Goal: Task Accomplishment & Management: Manage account settings

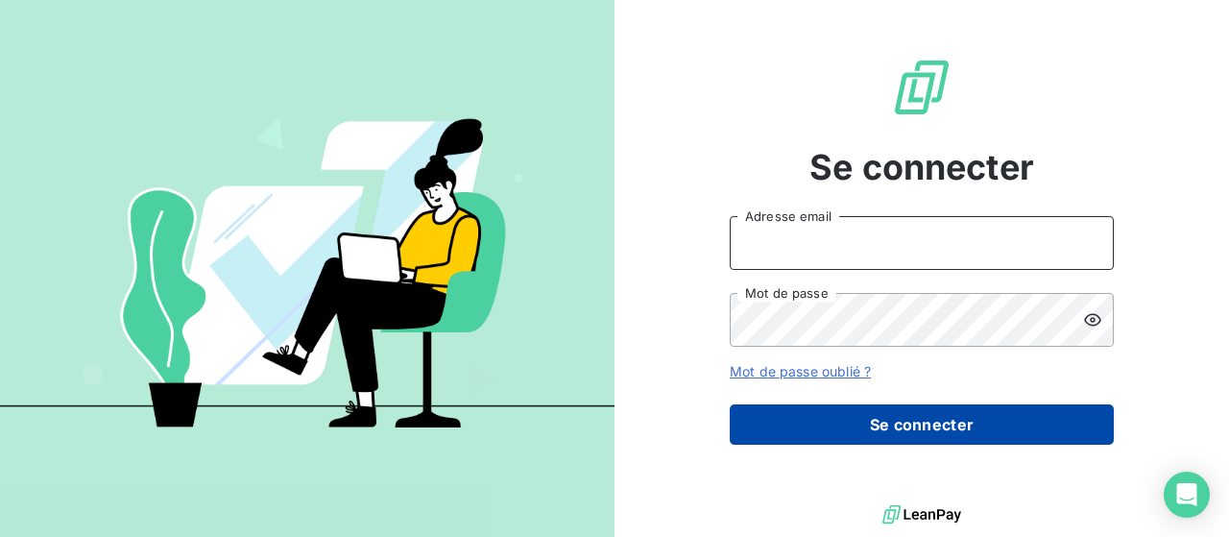
type input "[EMAIL_ADDRESS][DOMAIN_NAME]"
click at [845, 422] on button "Se connecter" at bounding box center [922, 424] width 384 height 40
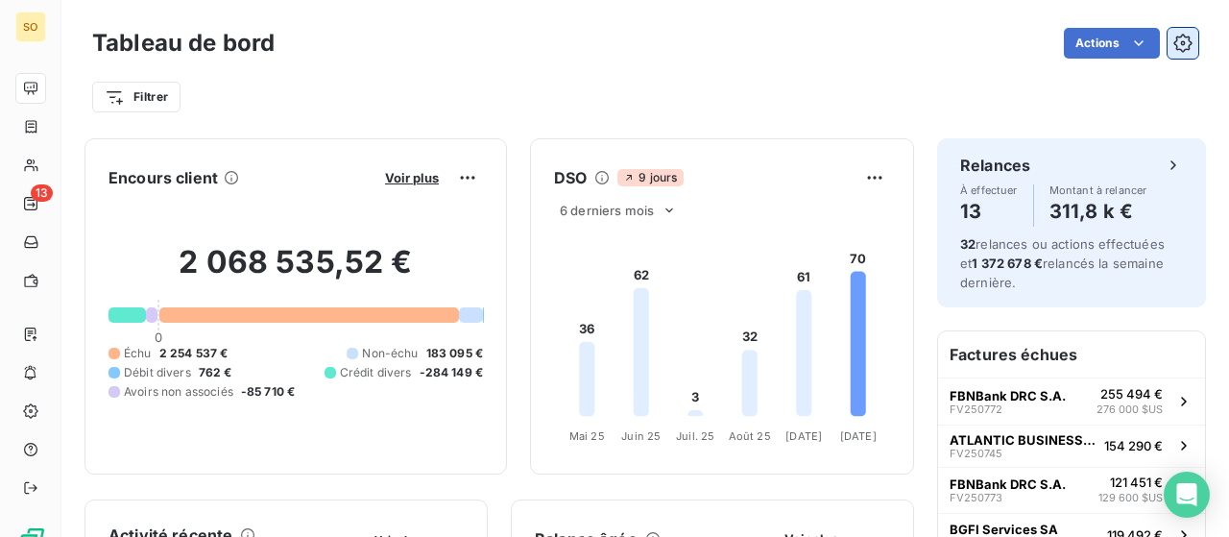
click at [1173, 45] on icon "button" at bounding box center [1182, 43] width 19 height 19
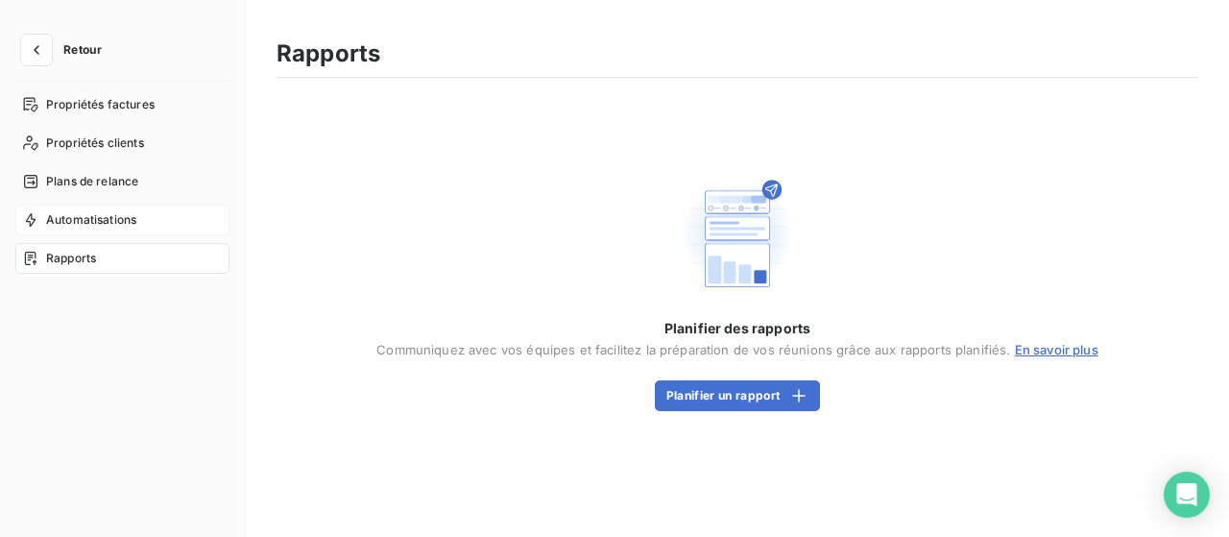
click at [76, 225] on span "Automatisations" at bounding box center [91, 219] width 90 height 17
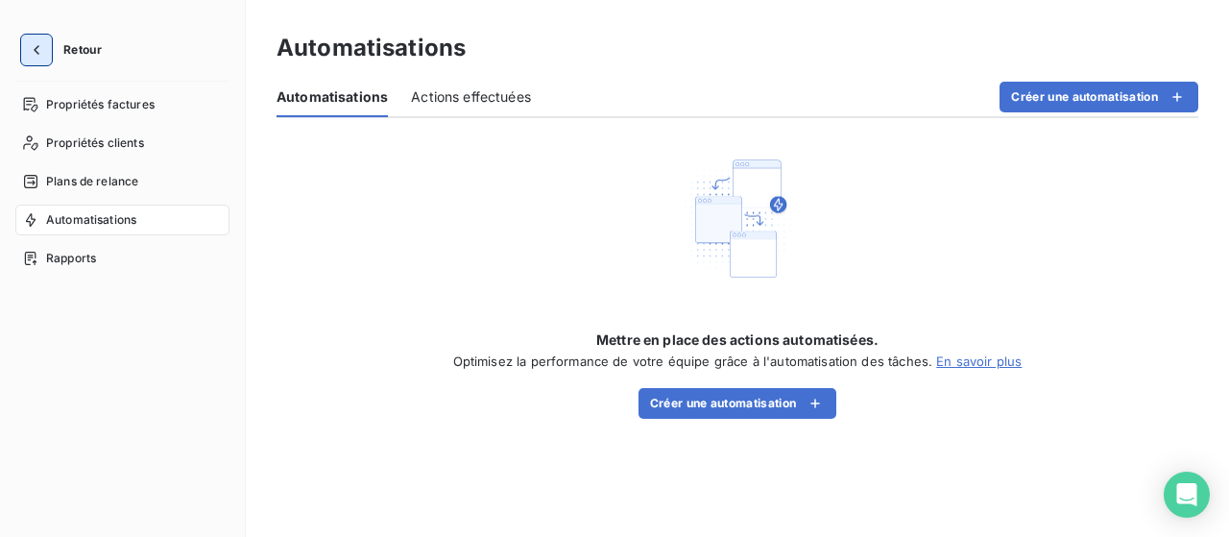
click at [38, 51] on icon "button" at bounding box center [36, 49] width 19 height 19
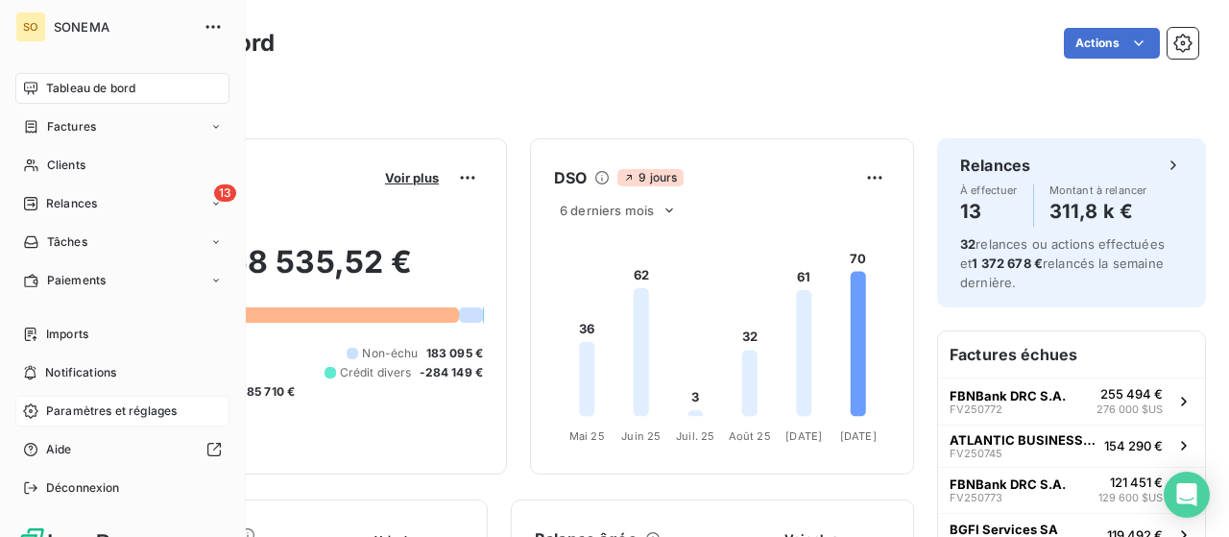
click at [74, 414] on span "Paramètres et réglages" at bounding box center [111, 410] width 131 height 17
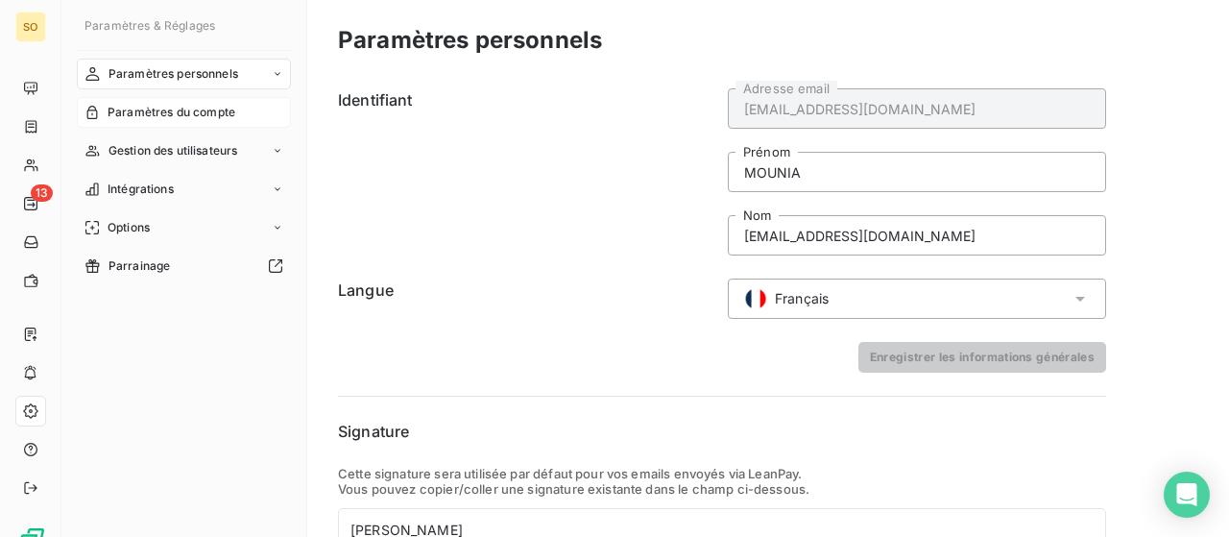
click at [154, 110] on span "Paramètres du compte" at bounding box center [172, 112] width 128 height 17
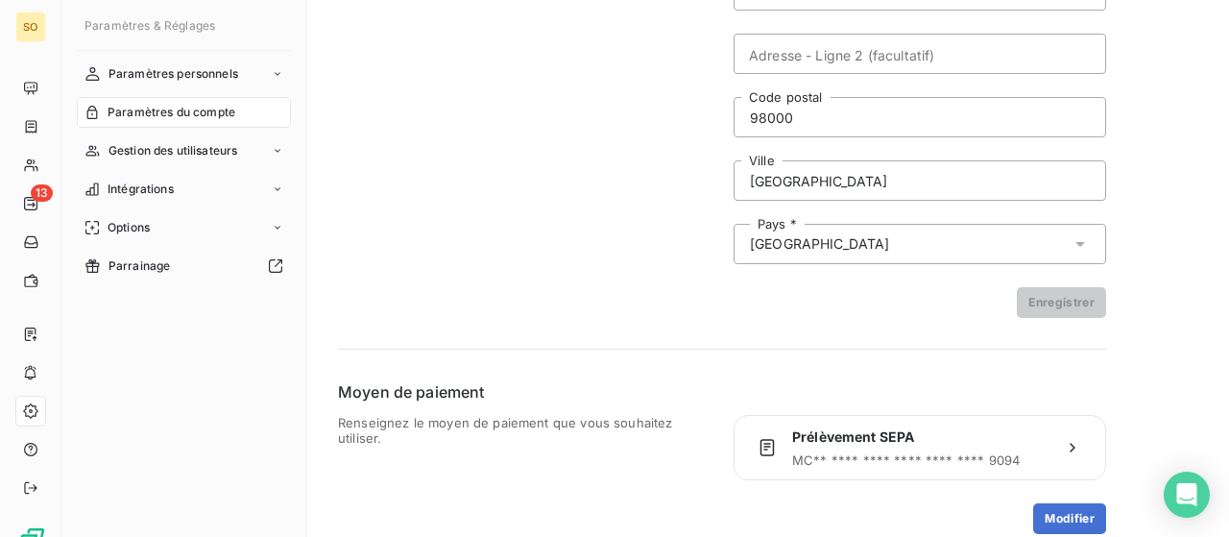
scroll to position [339, 0]
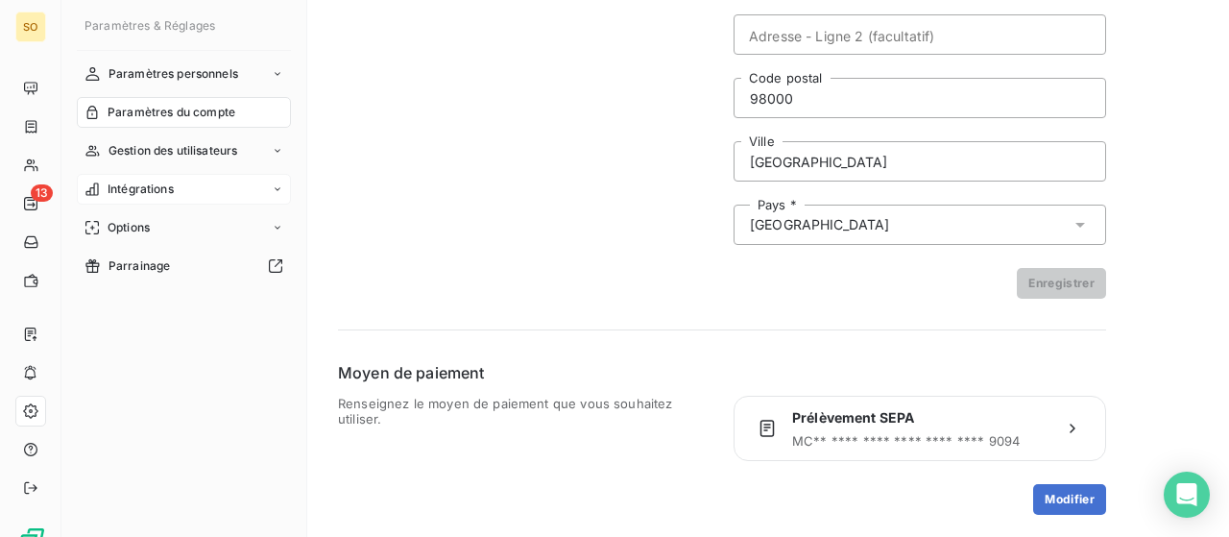
click at [129, 189] on span "Intégrations" at bounding box center [141, 188] width 66 height 17
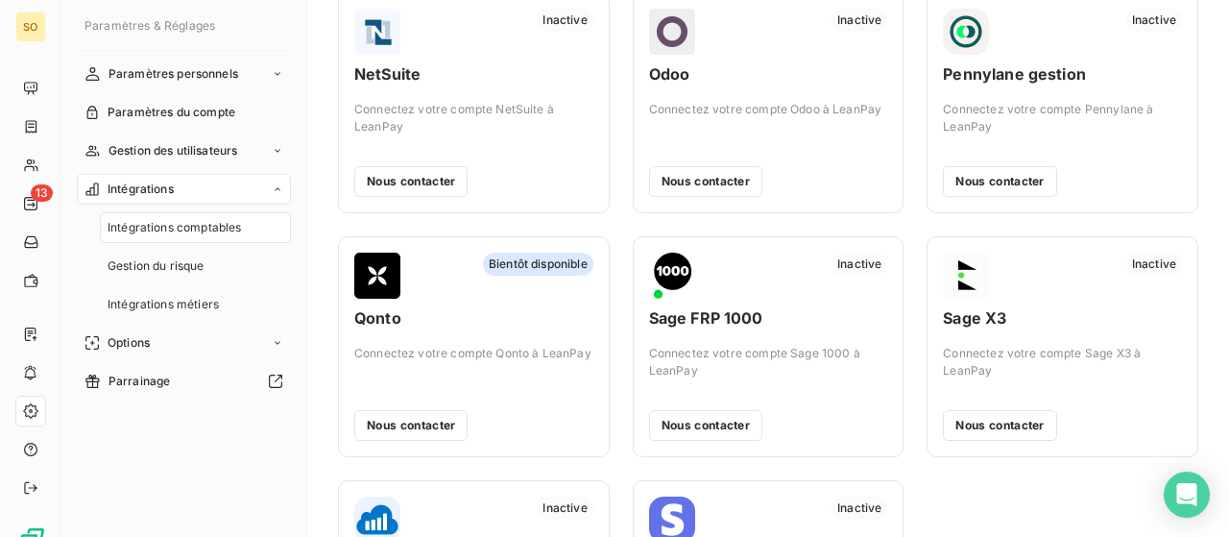
scroll to position [639, 0]
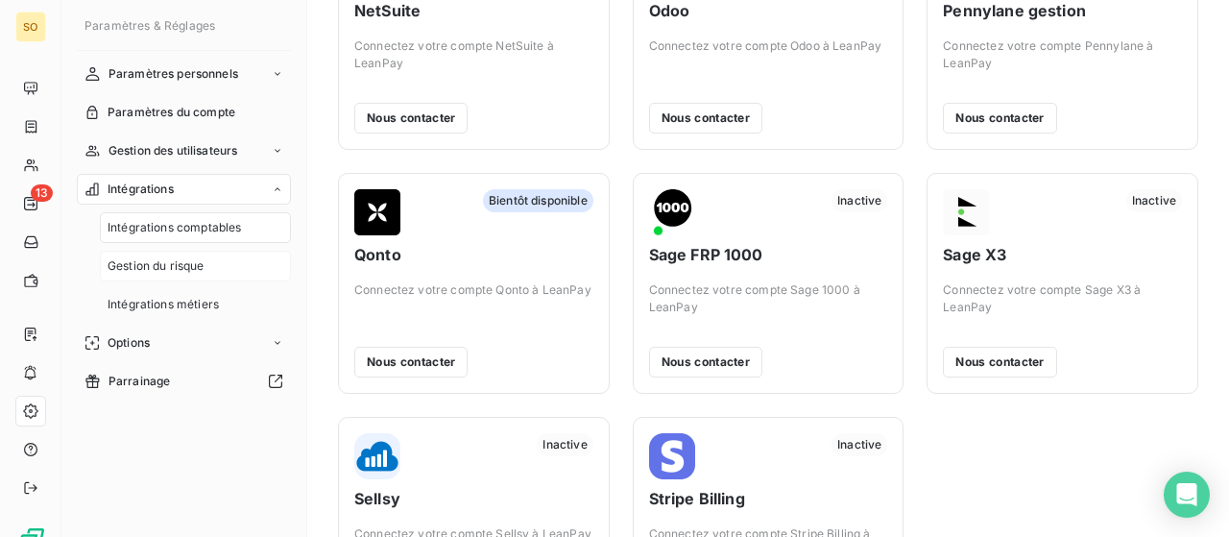
click at [143, 266] on span "Gestion du risque" at bounding box center [156, 265] width 97 height 17
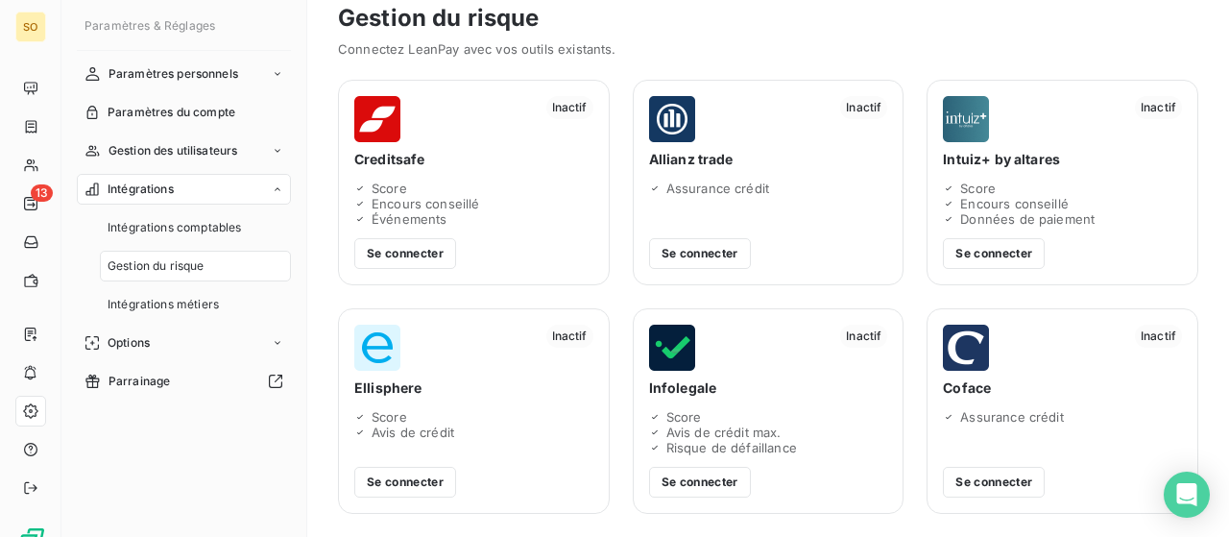
scroll to position [20, 0]
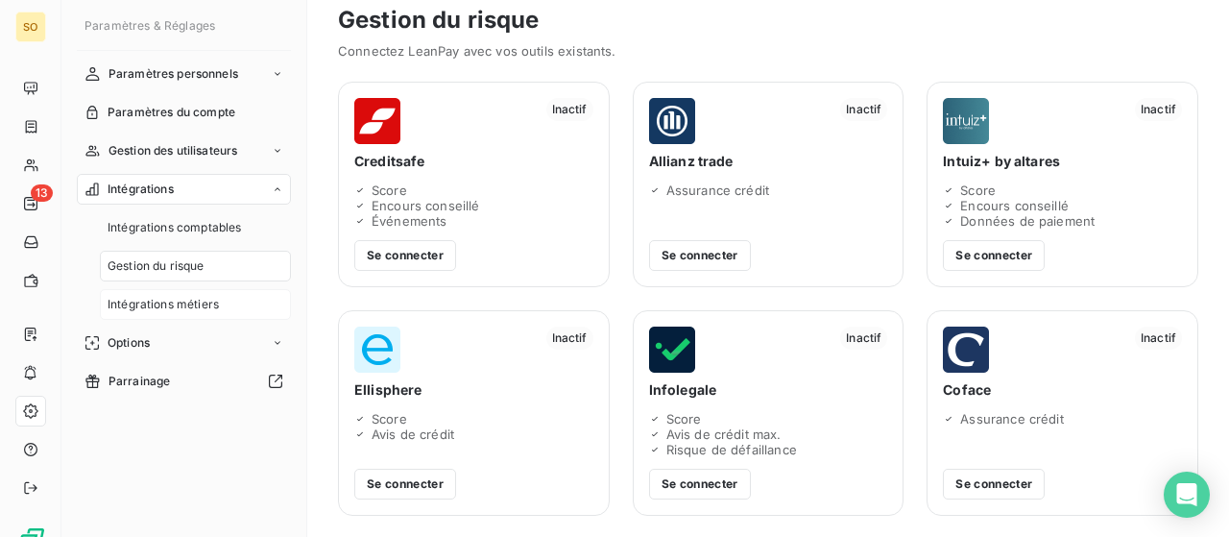
click at [135, 303] on span "Intégrations métiers" at bounding box center [163, 304] width 111 height 17
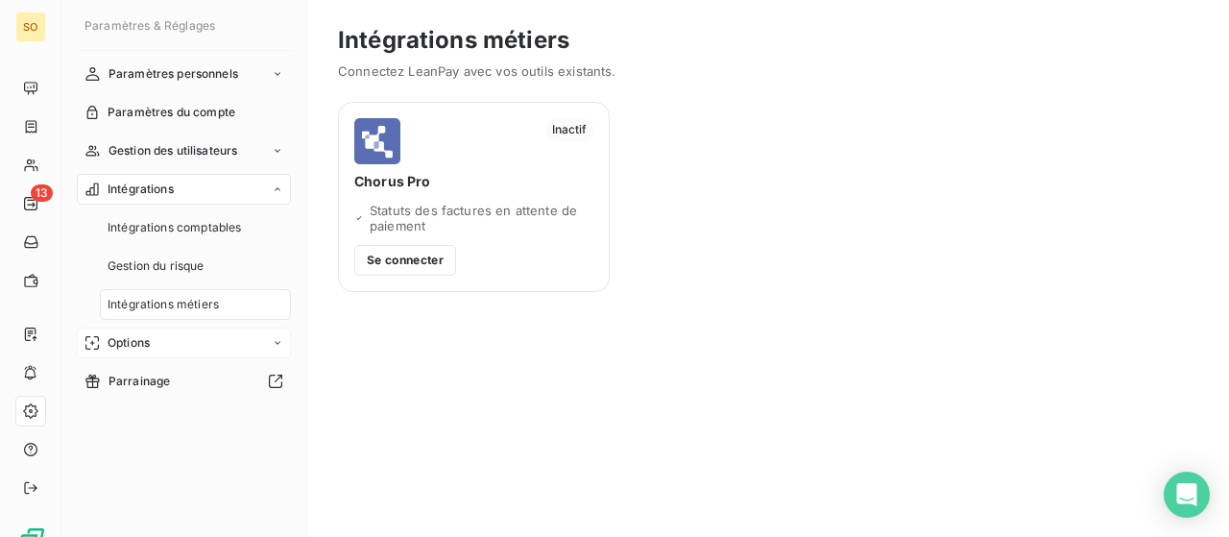
click at [122, 343] on span "Options" at bounding box center [129, 342] width 42 height 17
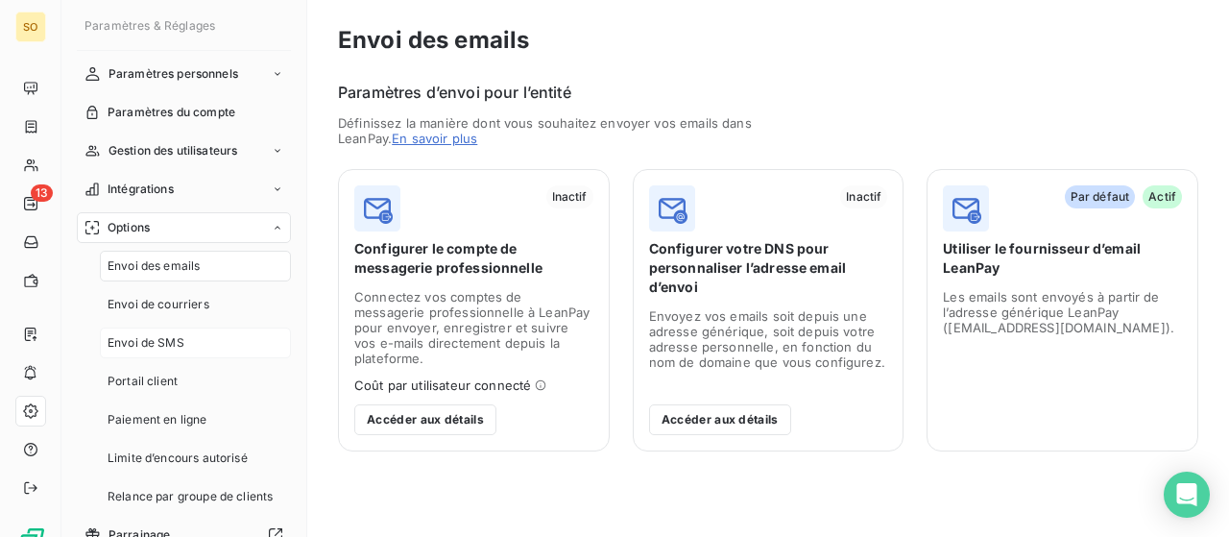
scroll to position [47, 0]
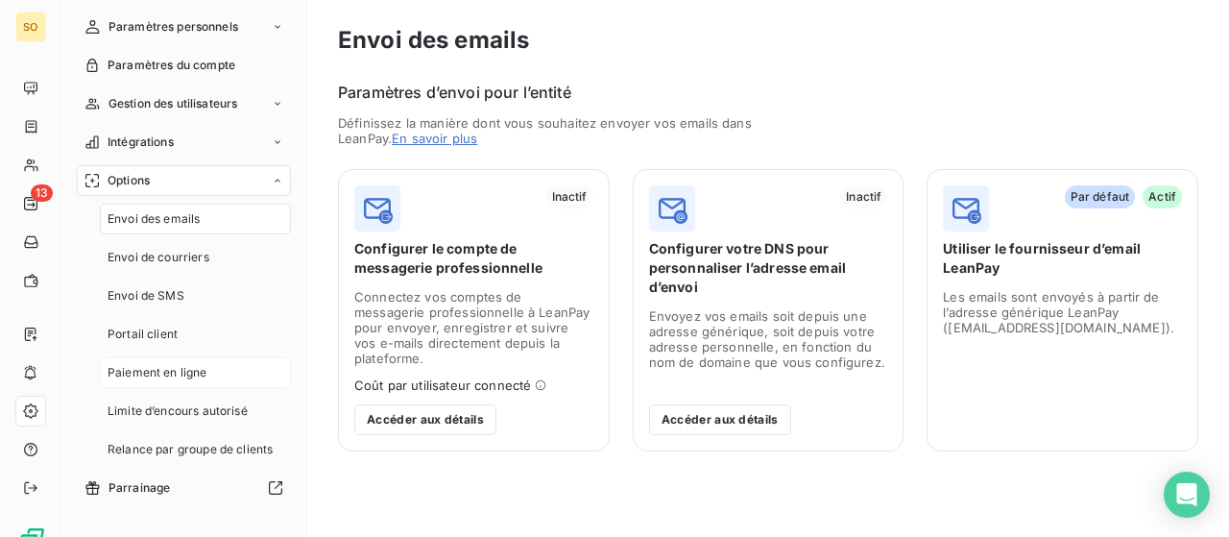
click at [146, 374] on span "Paiement en ligne" at bounding box center [158, 372] width 100 height 17
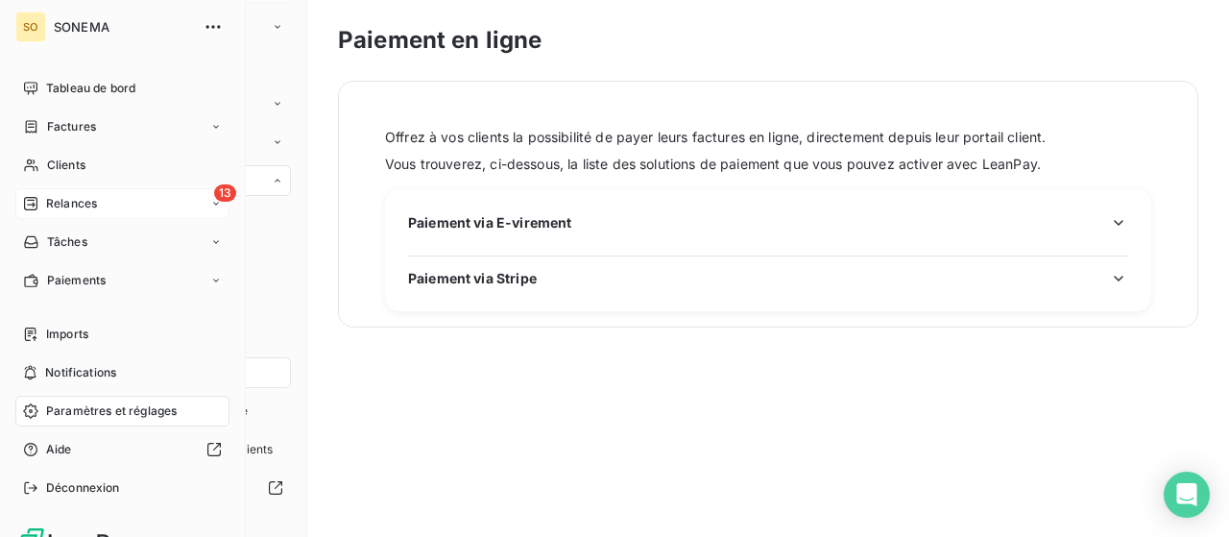
click at [77, 210] on span "Relances" at bounding box center [71, 203] width 51 height 17
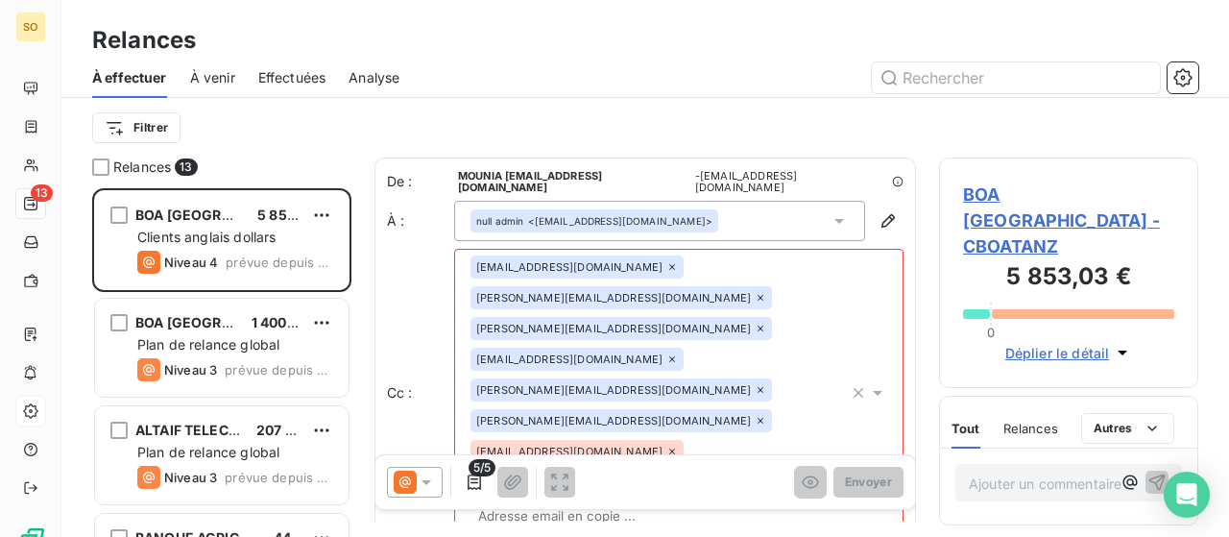
scroll to position [334, 244]
click at [952, 85] on input "text" at bounding box center [1016, 77] width 288 height 31
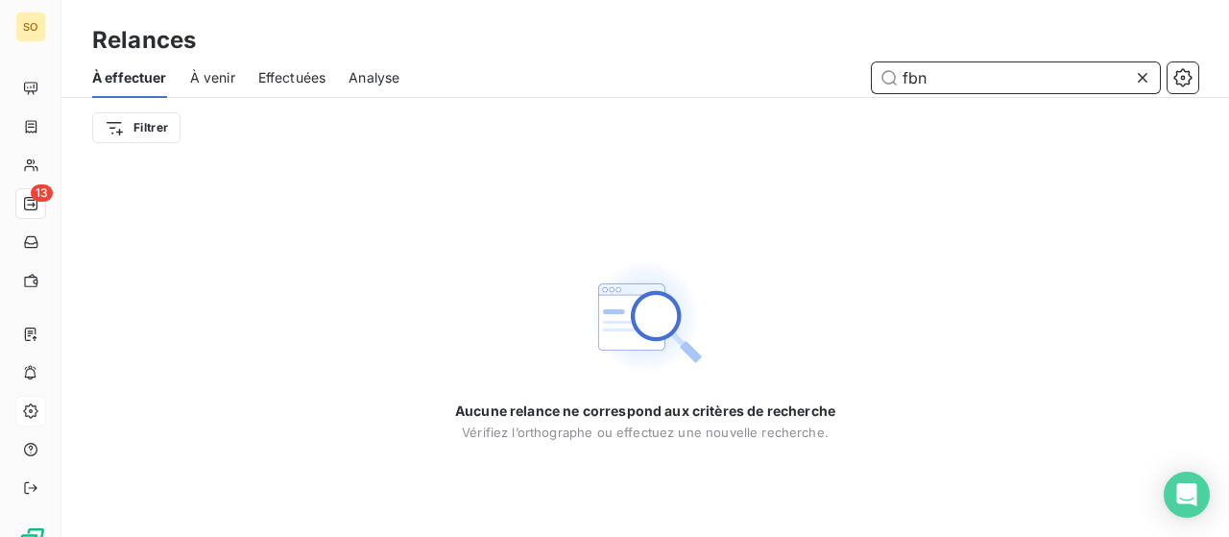
type input "fbn"
click at [224, 76] on span "À venir" at bounding box center [212, 77] width 45 height 19
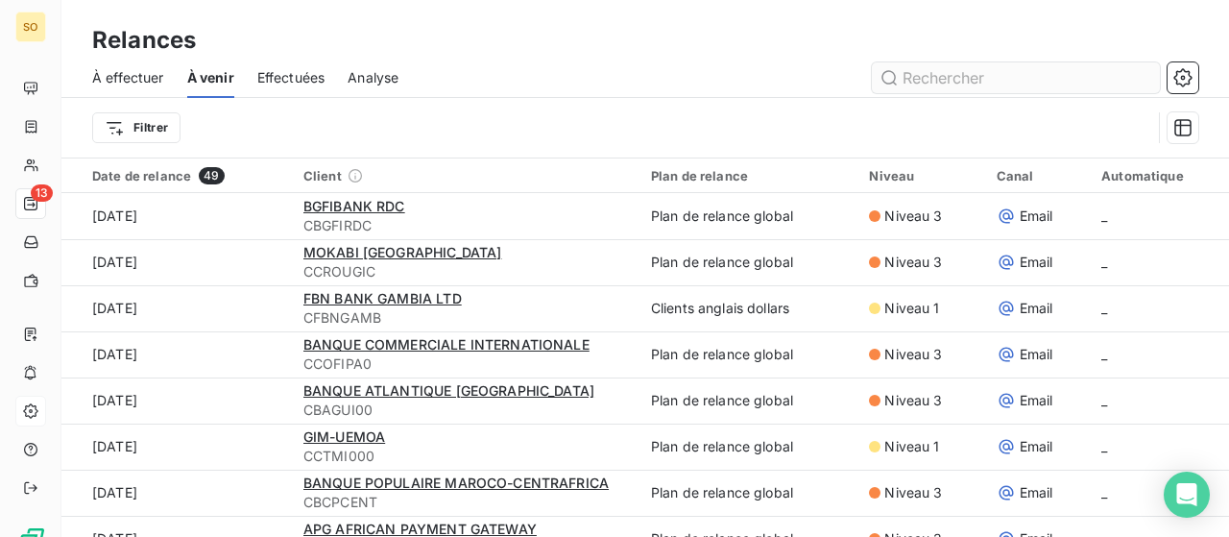
click at [973, 82] on input "text" at bounding box center [1016, 77] width 288 height 31
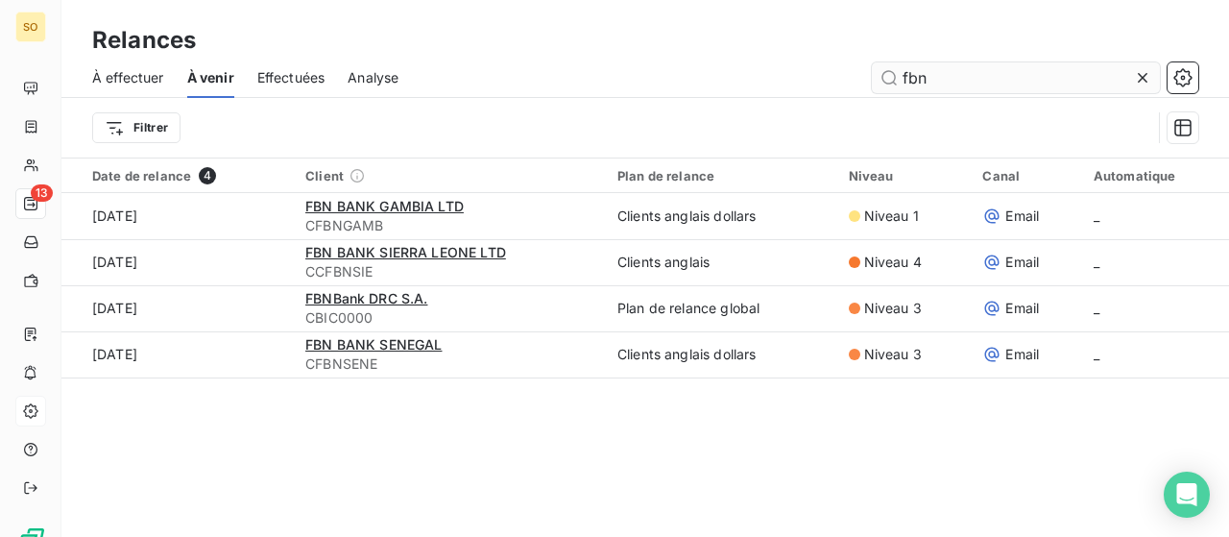
type input "fbn"
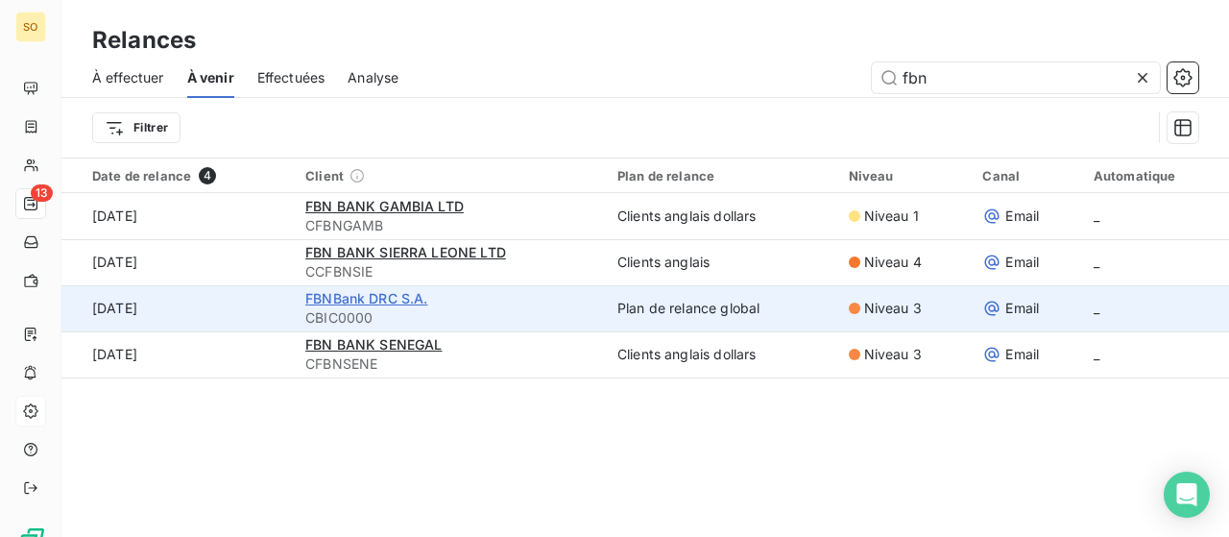
click at [363, 303] on span "FBNBank DRC S.A." at bounding box center [366, 298] width 122 height 16
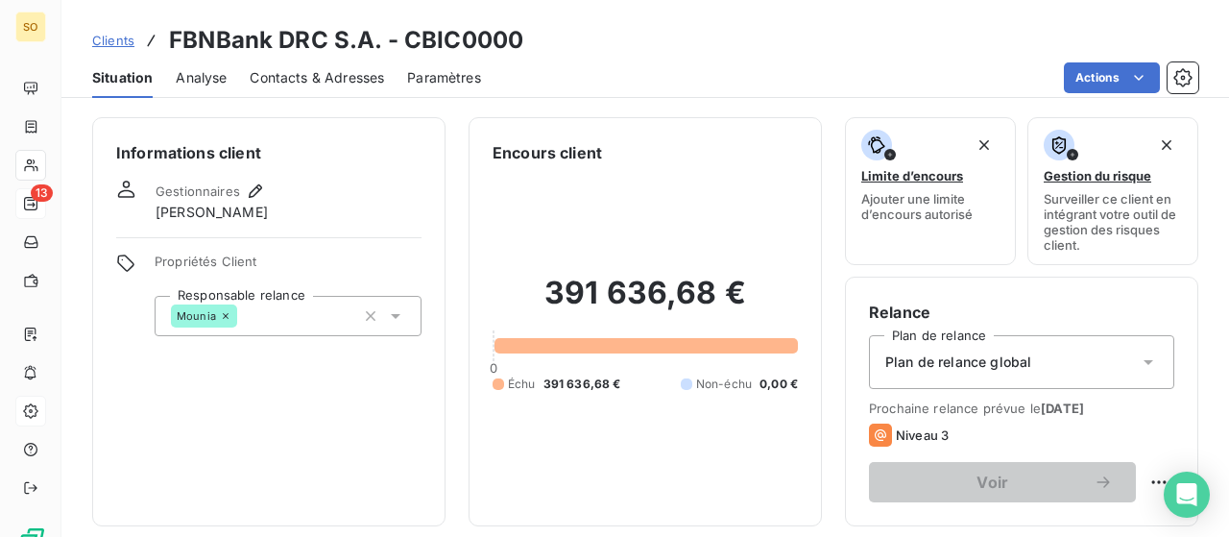
scroll to position [192, 0]
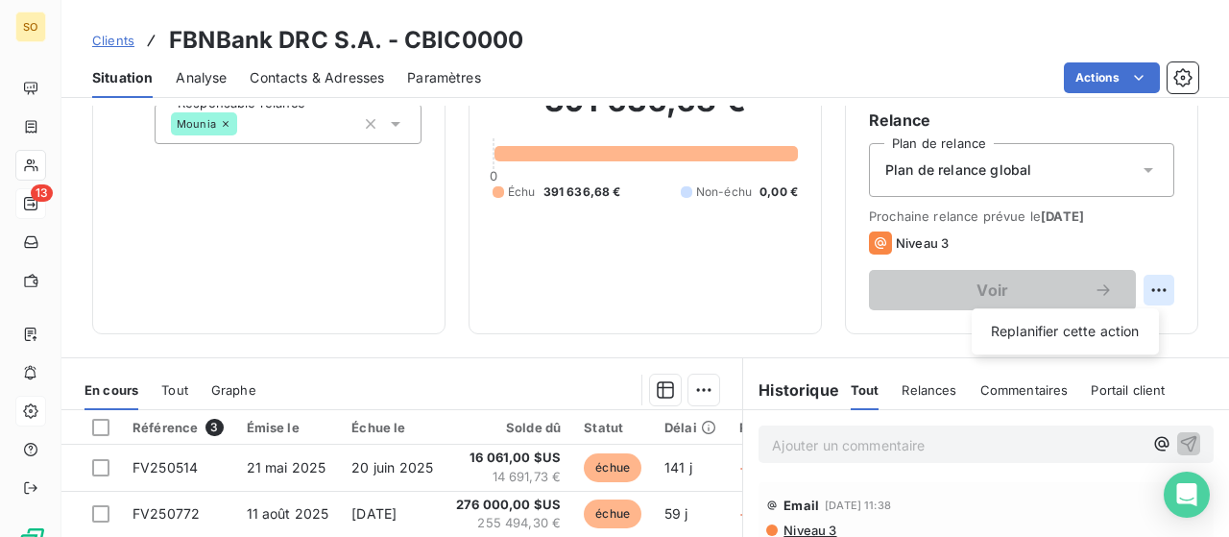
click at [1140, 291] on html "SO 13 Clients FBNBank DRC S.A. - CBIC0000 Situation Analyse Contacts & Adresses…" at bounding box center [614, 268] width 1229 height 537
click at [1110, 337] on div "Replanifier cette action" at bounding box center [1065, 331] width 172 height 31
select select "9"
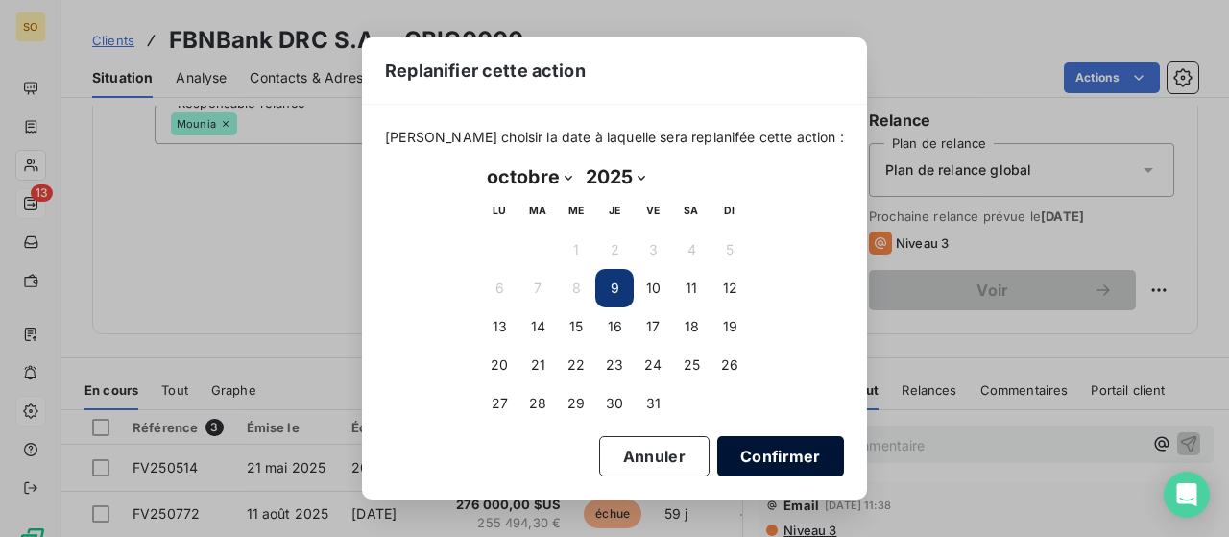
click at [731, 458] on button "Confirmer" at bounding box center [780, 456] width 127 height 40
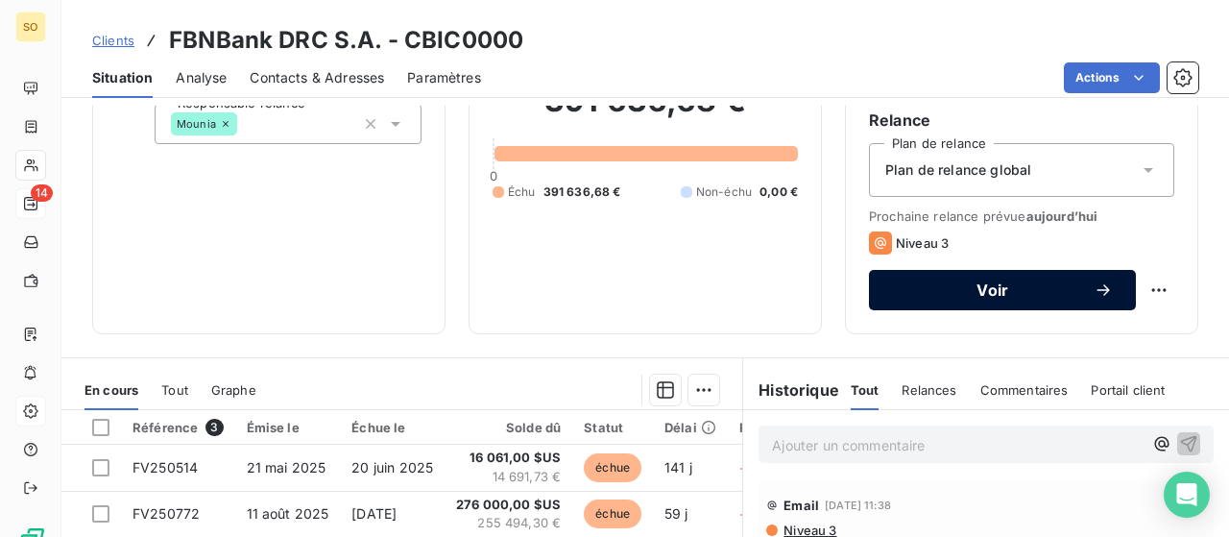
click at [979, 293] on span "Voir" at bounding box center [993, 289] width 202 height 15
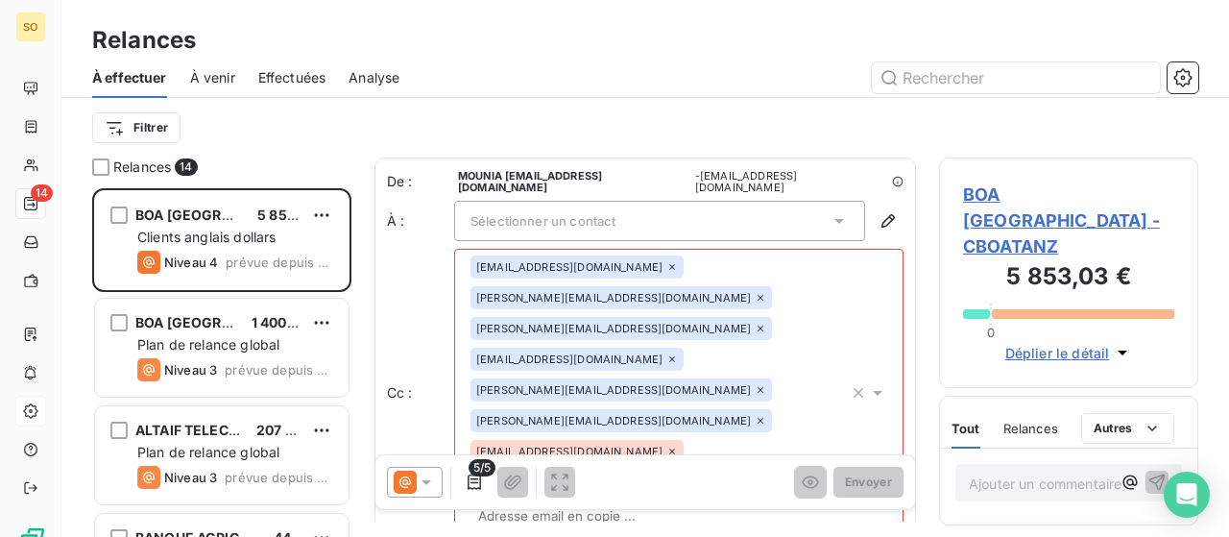
scroll to position [334, 244]
click at [217, 77] on span "À venir" at bounding box center [212, 77] width 45 height 19
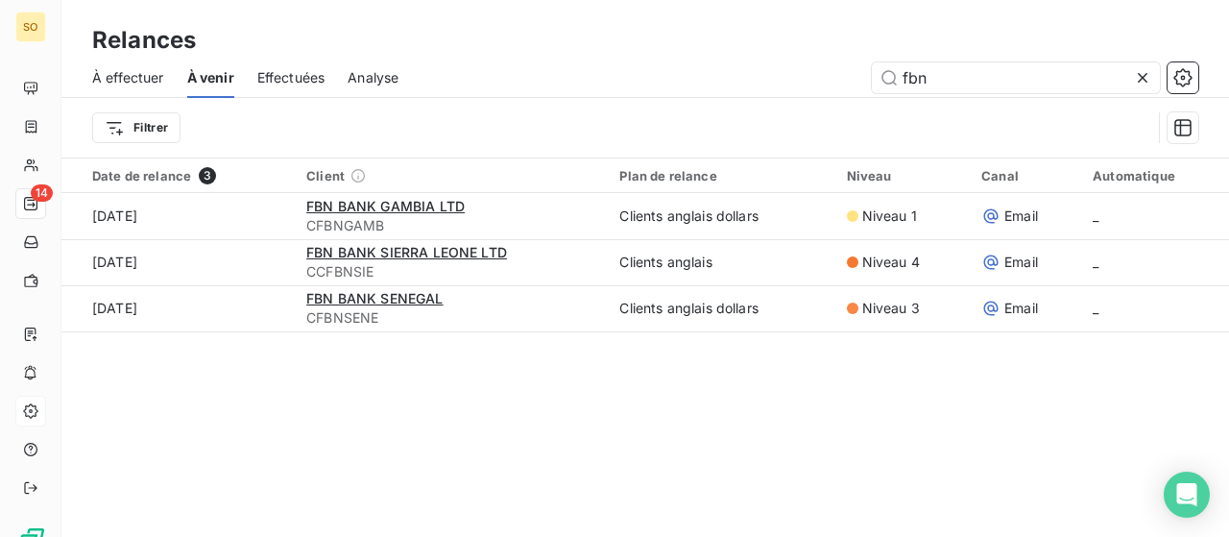
click at [117, 74] on span "À effectuer" at bounding box center [128, 77] width 72 height 19
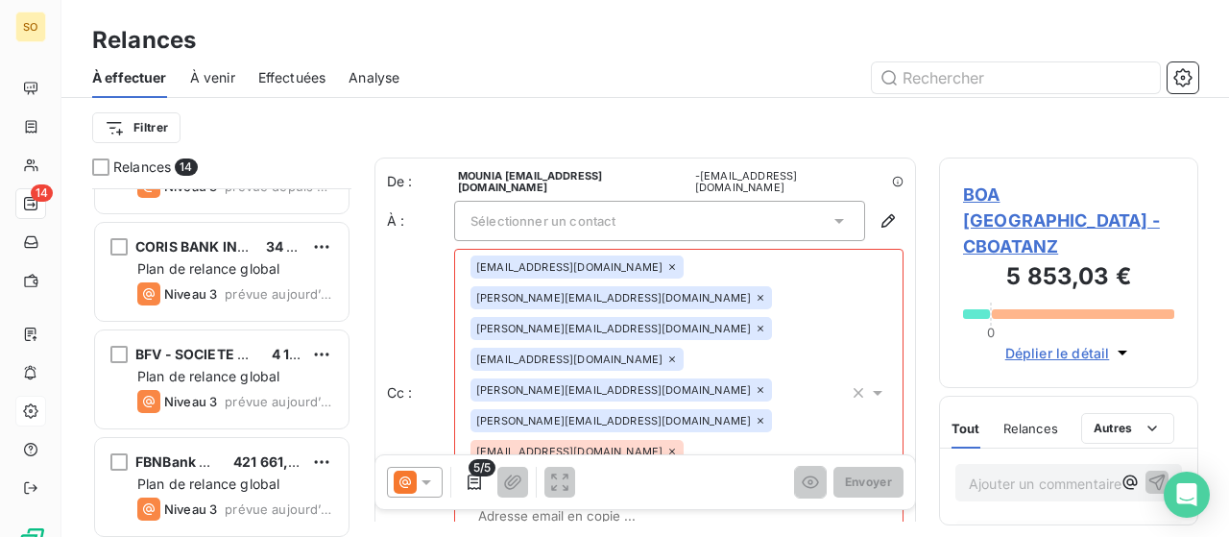
scroll to position [1157, 0]
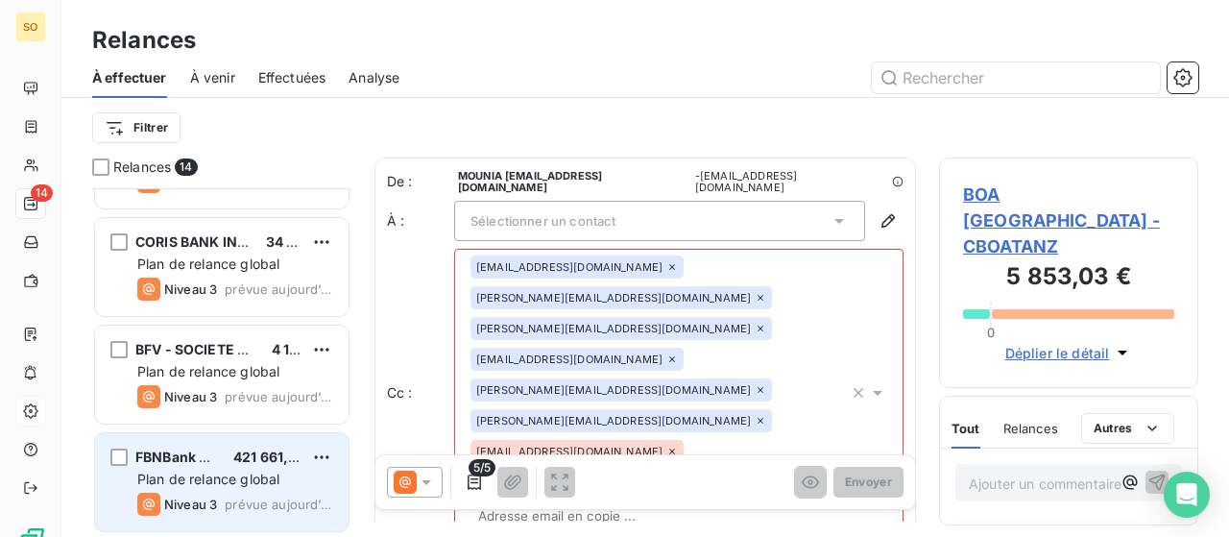
click at [193, 476] on span "Plan de relance global" at bounding box center [208, 478] width 142 height 16
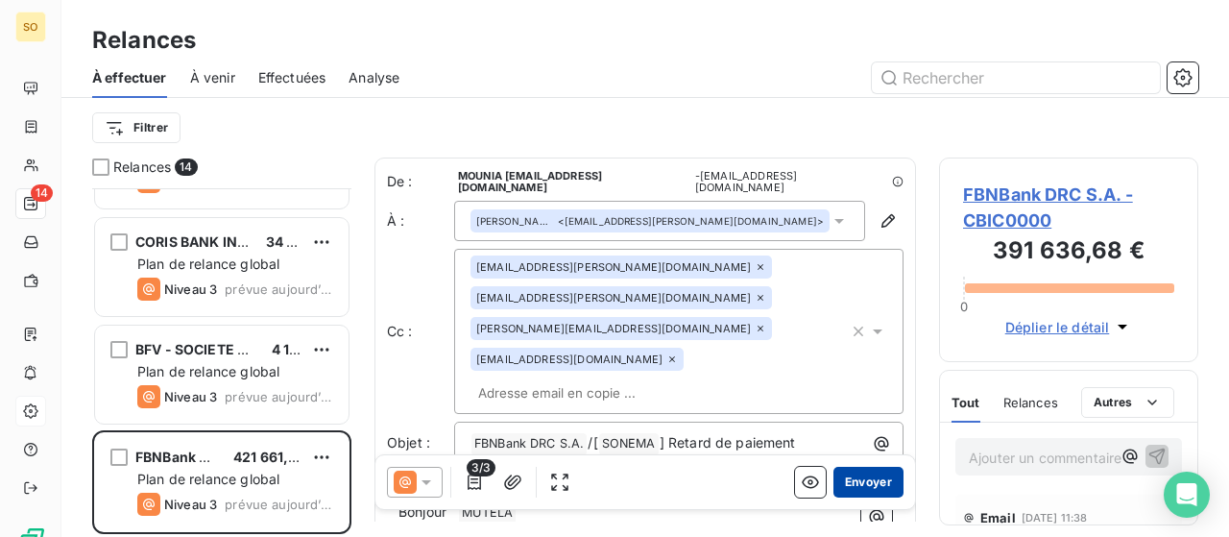
click at [858, 489] on button "Envoyer" at bounding box center [868, 482] width 70 height 31
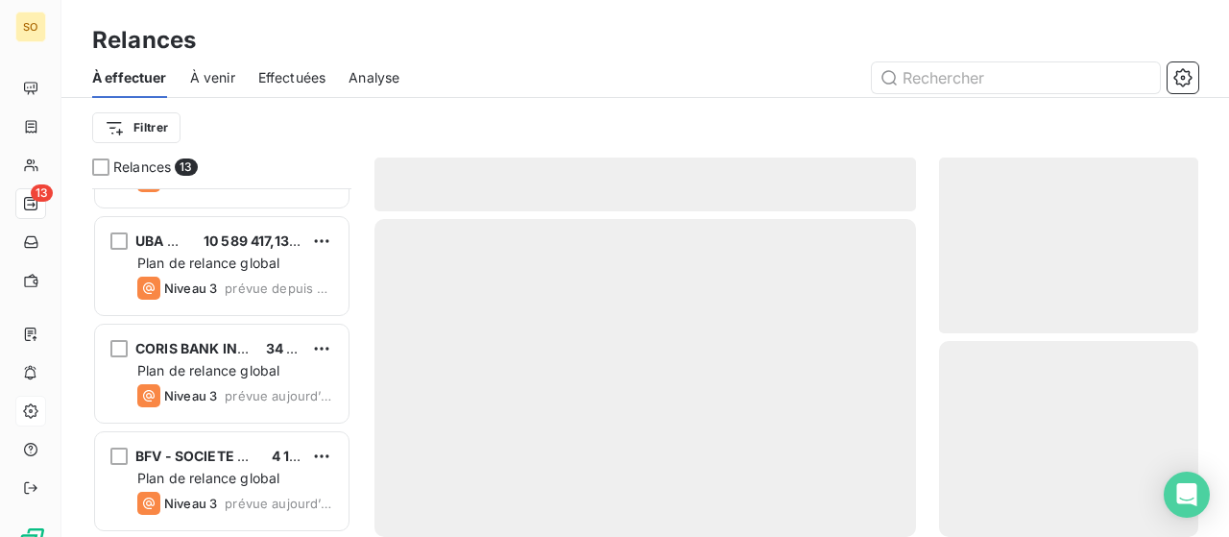
scroll to position [1049, 0]
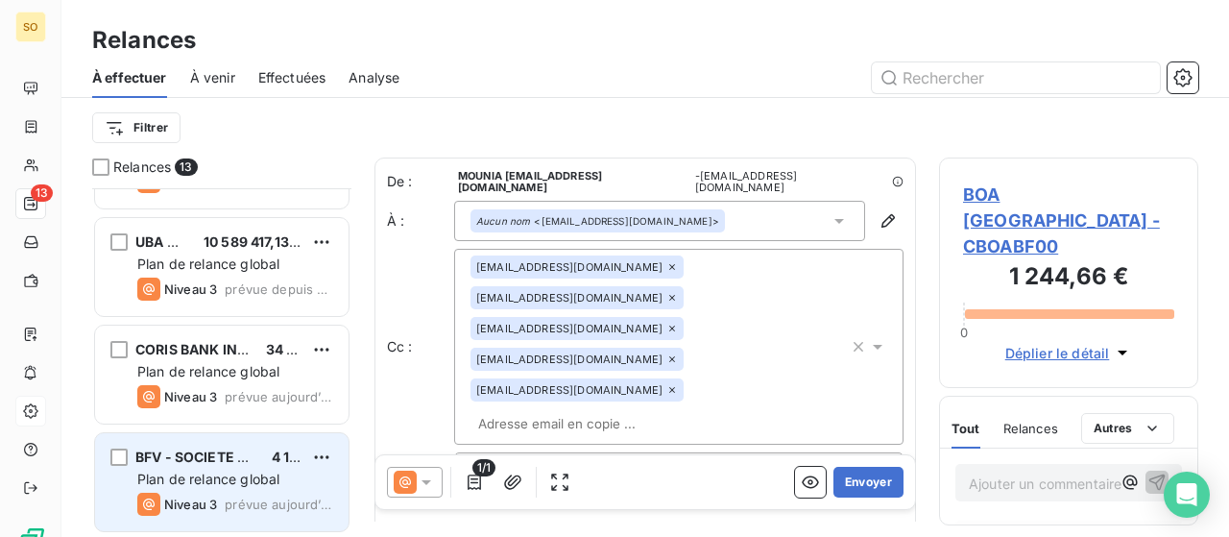
scroll to position [922, 0]
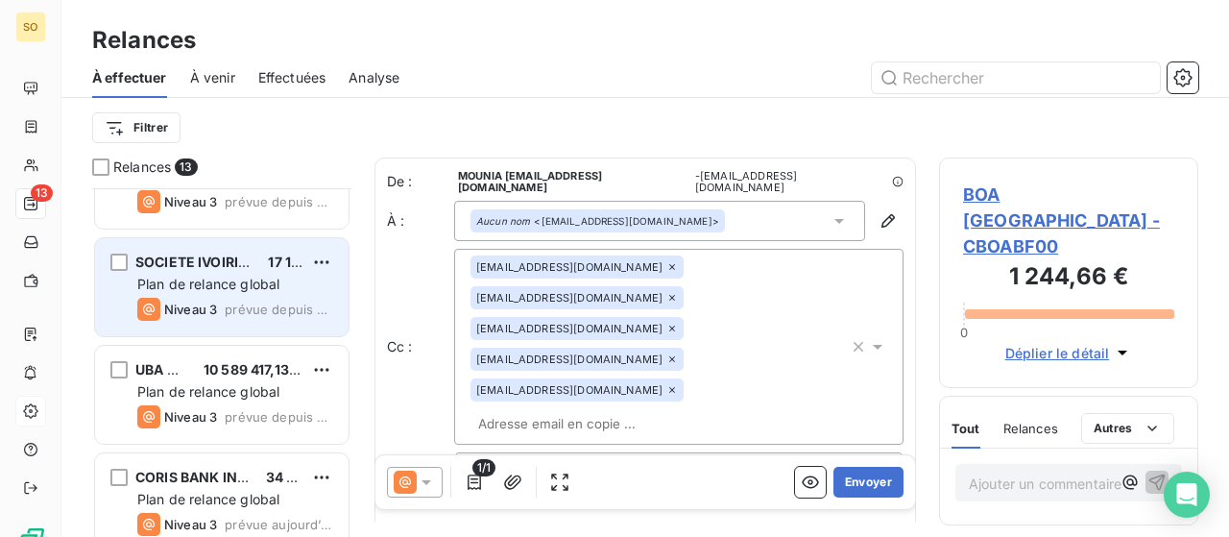
click at [201, 283] on span "Plan de relance global" at bounding box center [208, 284] width 142 height 16
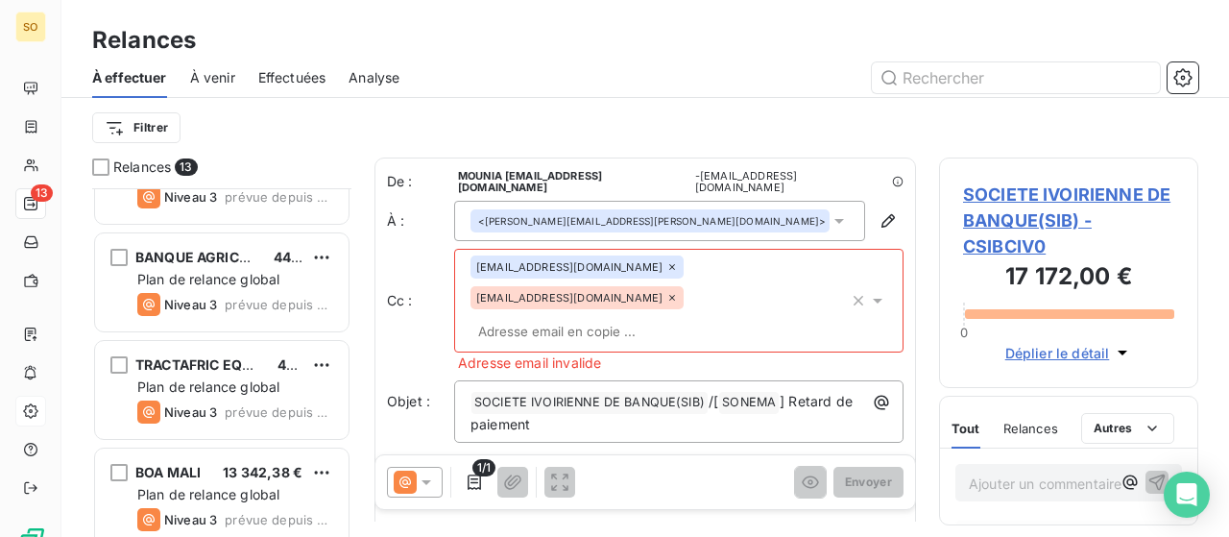
scroll to position [89, 0]
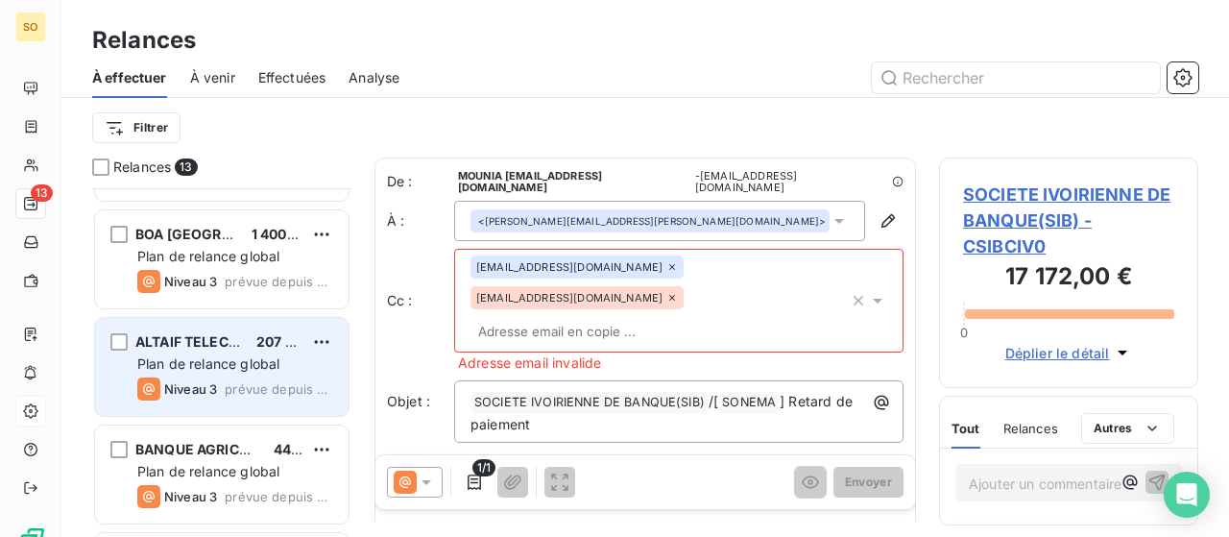
click at [178, 348] on div "ALTAIF TELECOMMUNICATION" at bounding box center [188, 341] width 106 height 19
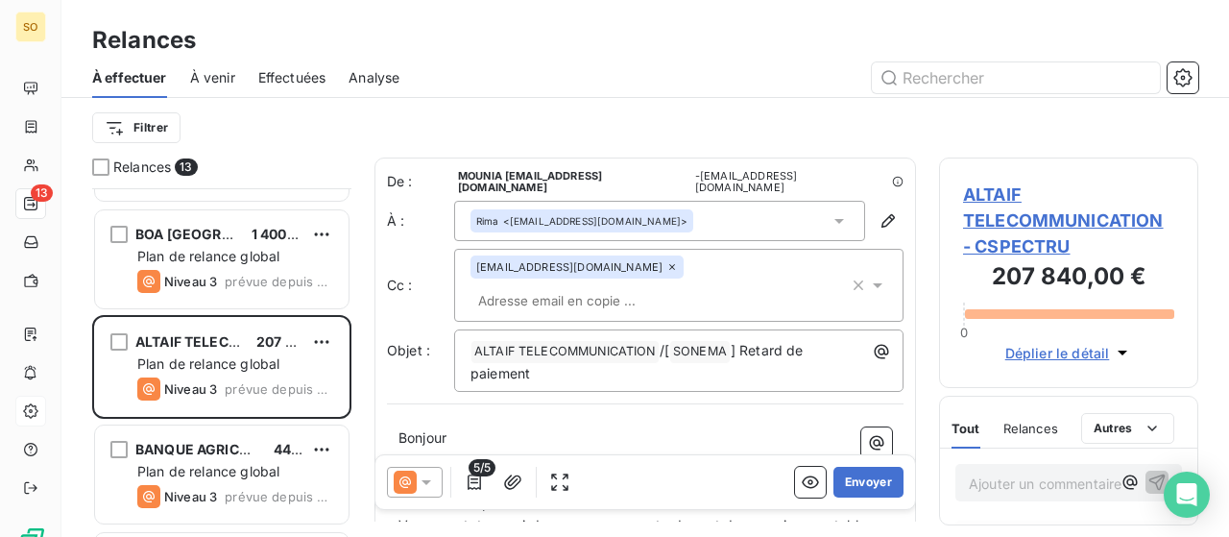
click at [669, 267] on icon at bounding box center [672, 267] width 6 height 6
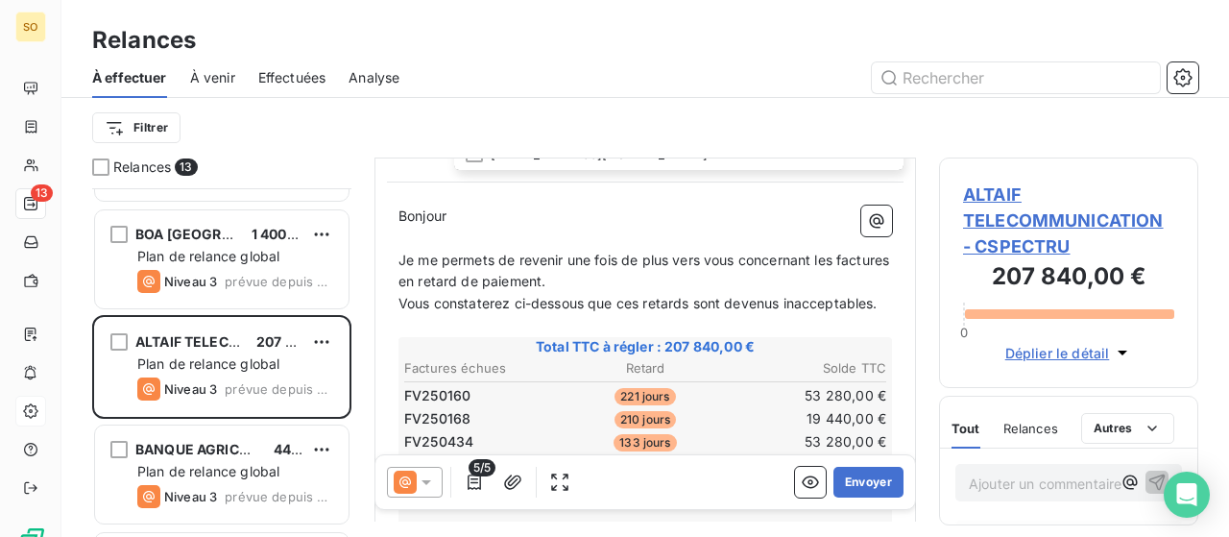
scroll to position [448, 0]
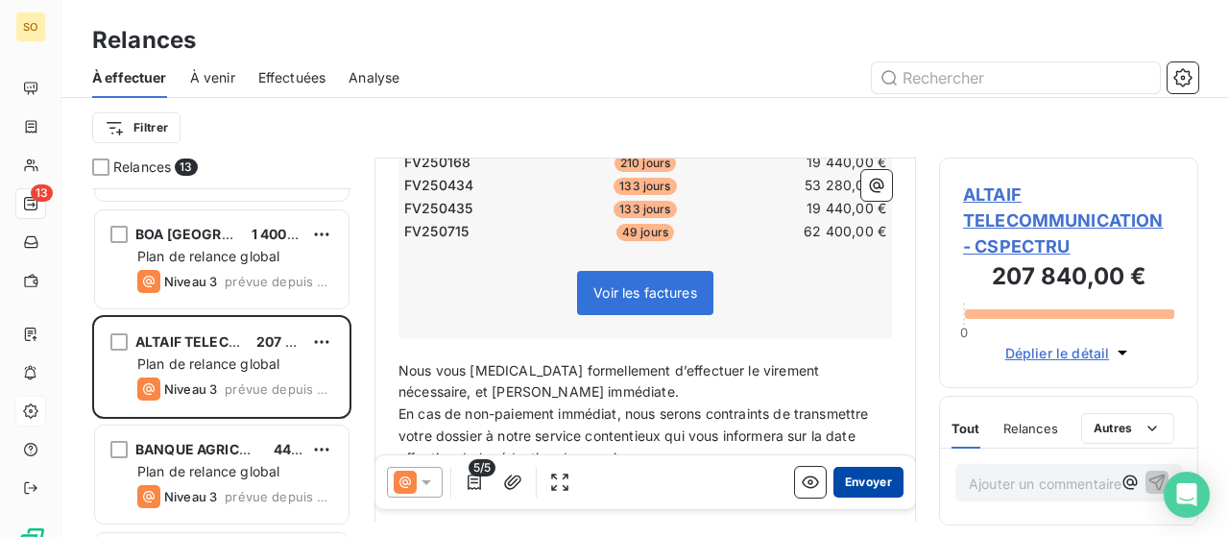
click at [852, 477] on button "Envoyer" at bounding box center [868, 482] width 70 height 31
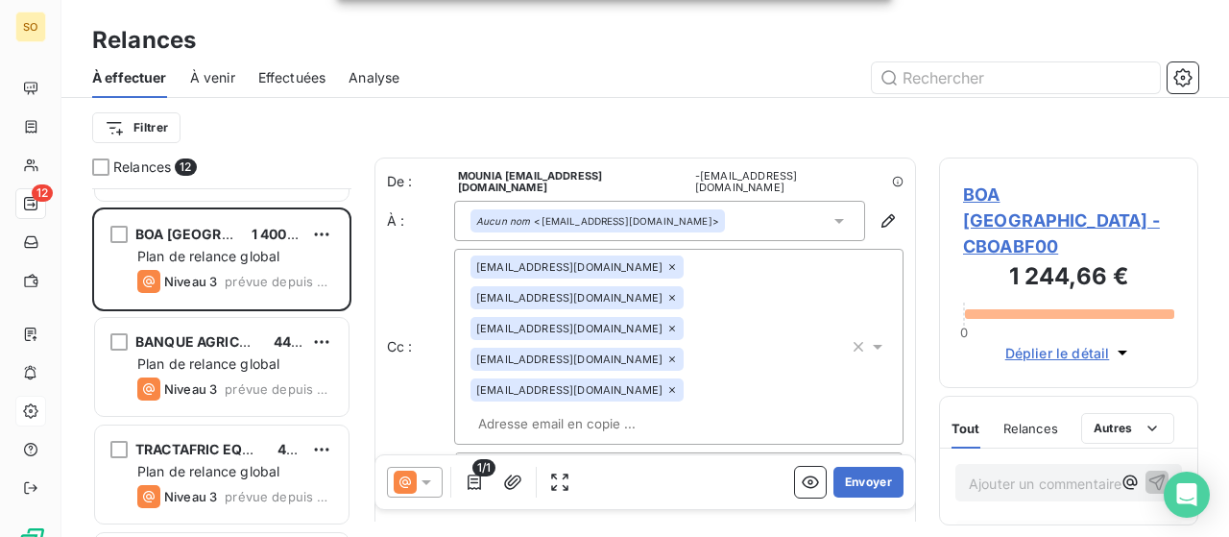
click at [280, 78] on span "Effectuées" at bounding box center [292, 77] width 68 height 19
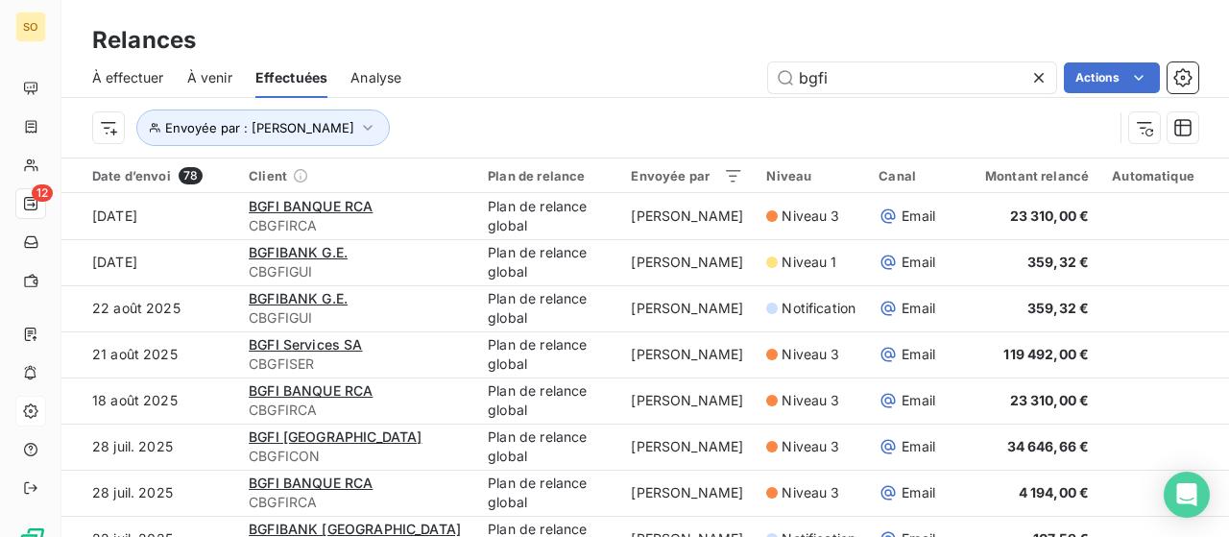
click at [1037, 80] on icon at bounding box center [1038, 77] width 19 height 19
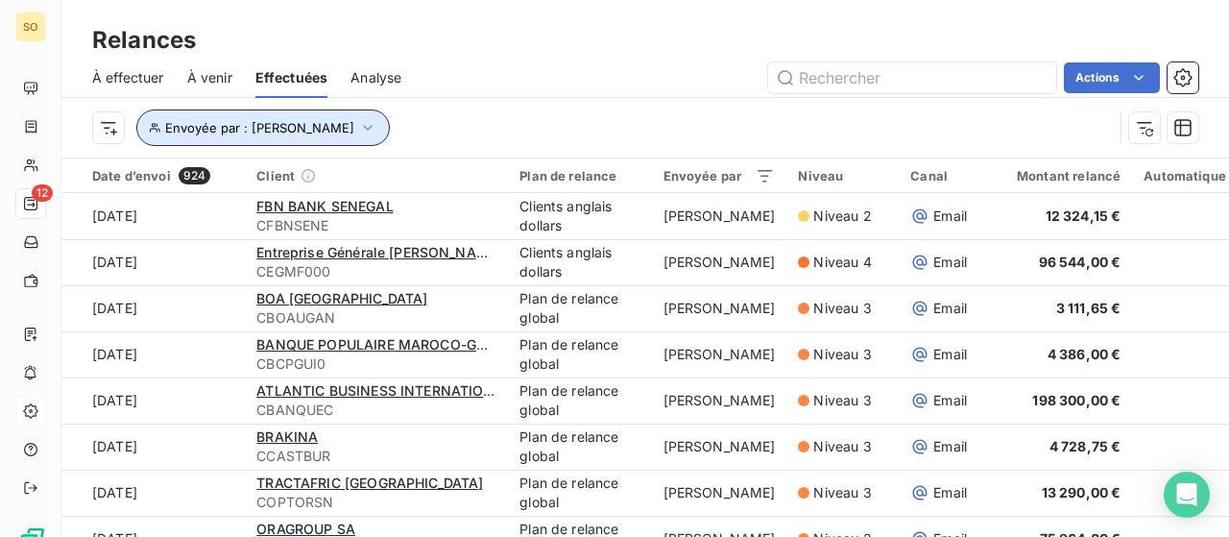
click at [358, 120] on icon "button" at bounding box center [367, 127] width 19 height 19
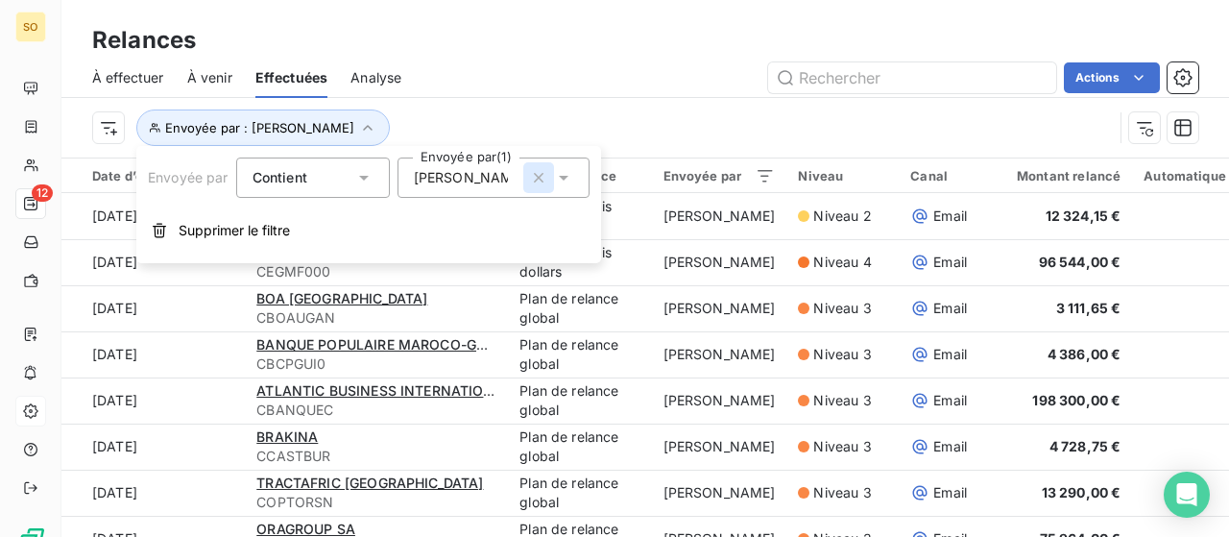
click at [539, 174] on icon "button" at bounding box center [538, 177] width 19 height 19
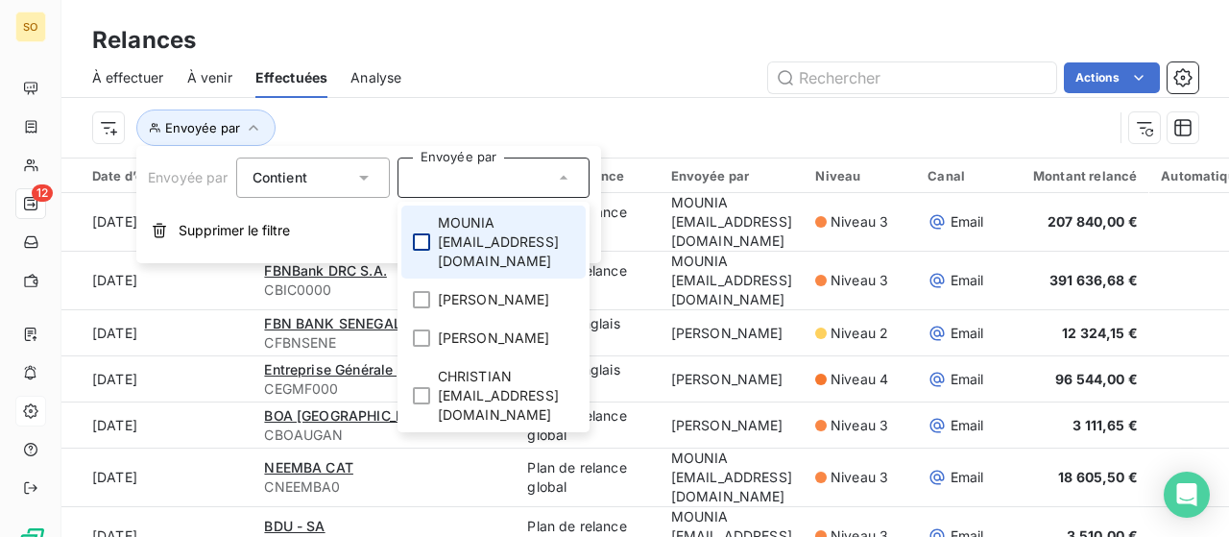
click at [426, 233] on div at bounding box center [421, 241] width 17 height 17
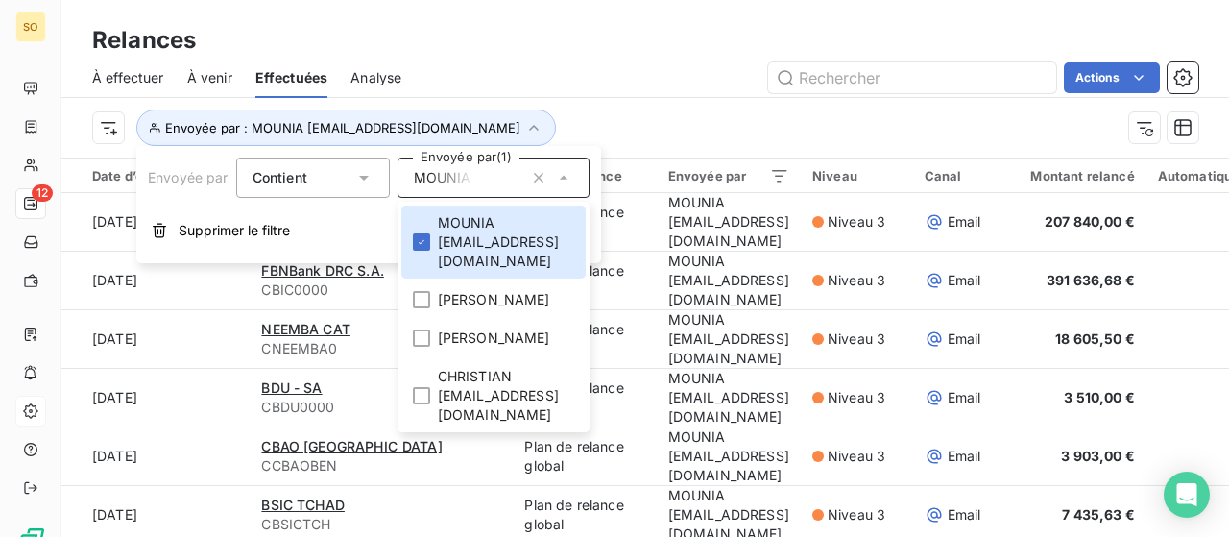
click at [698, 84] on div "Actions" at bounding box center [811, 77] width 774 height 31
